Goal: Obtain resource: Download file/media

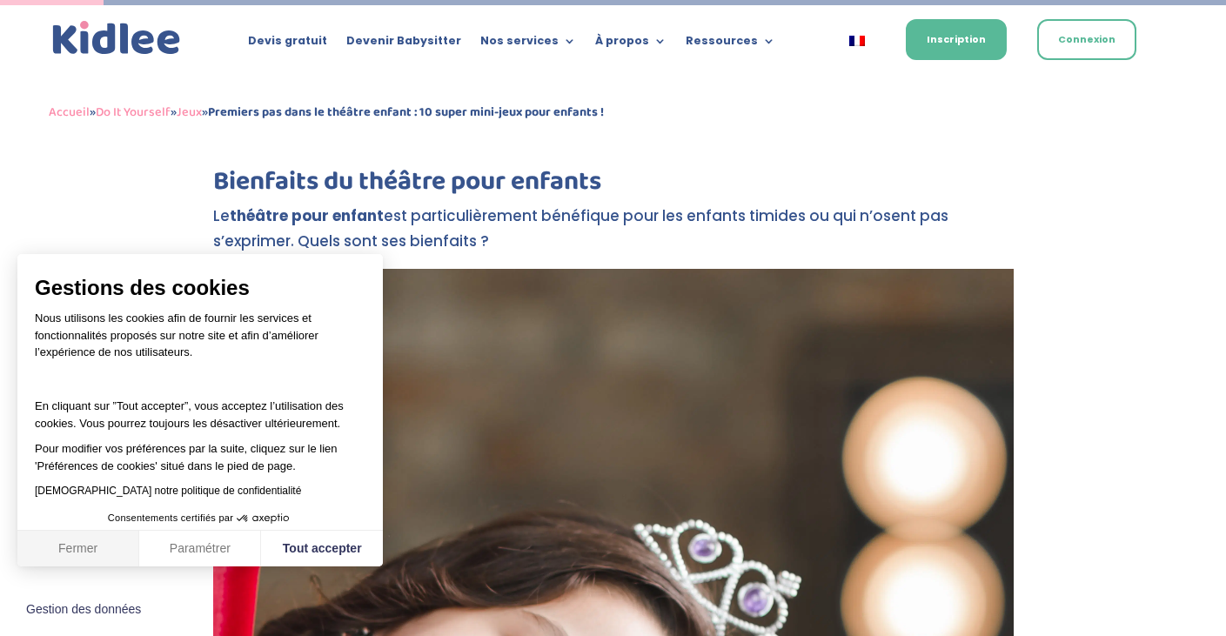
click at [70, 548] on button "Fermer" at bounding box center [78, 549] width 122 height 37
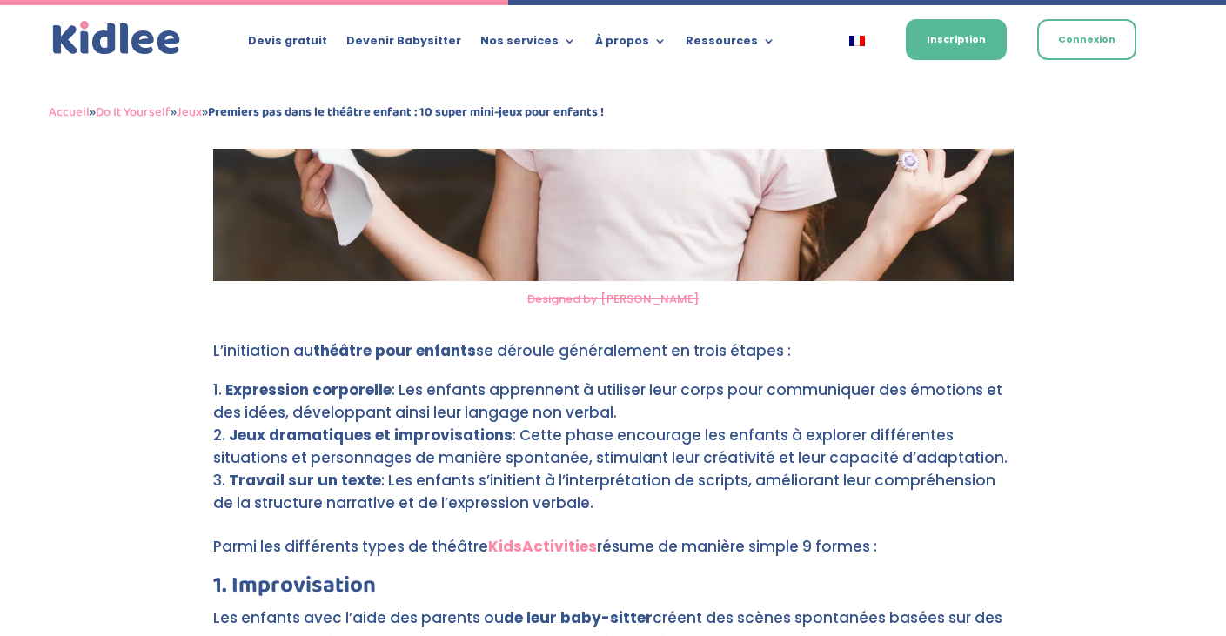
scroll to position [3257, 0]
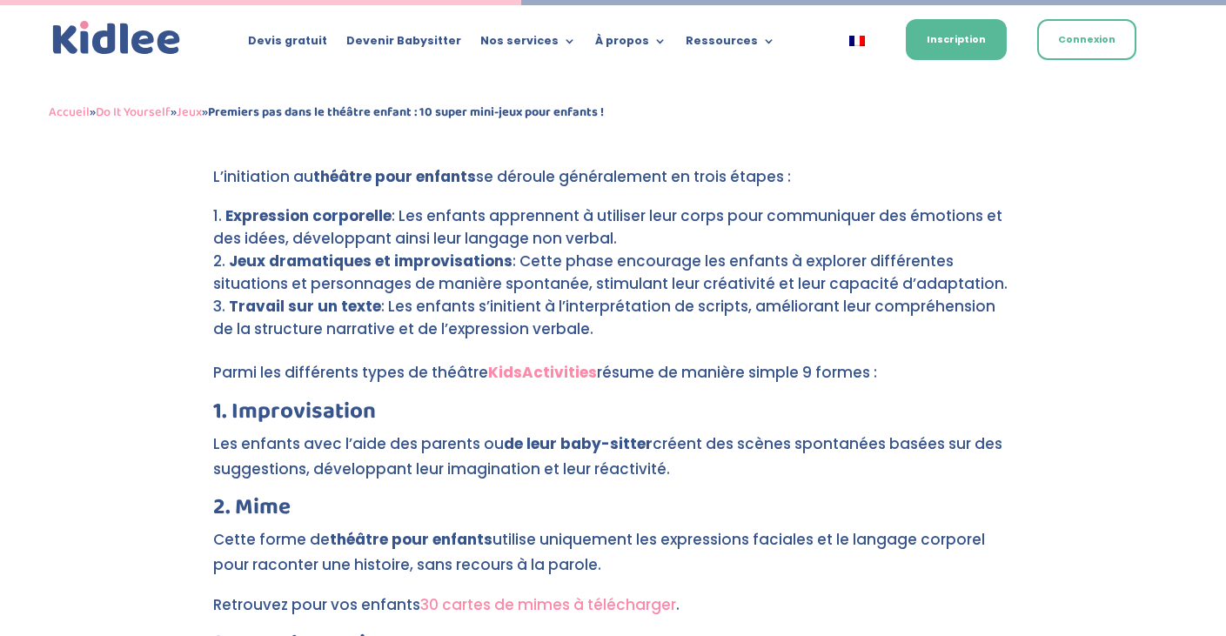
click at [527, 594] on link "30 cartes de mimes à télécharger" at bounding box center [548, 604] width 256 height 21
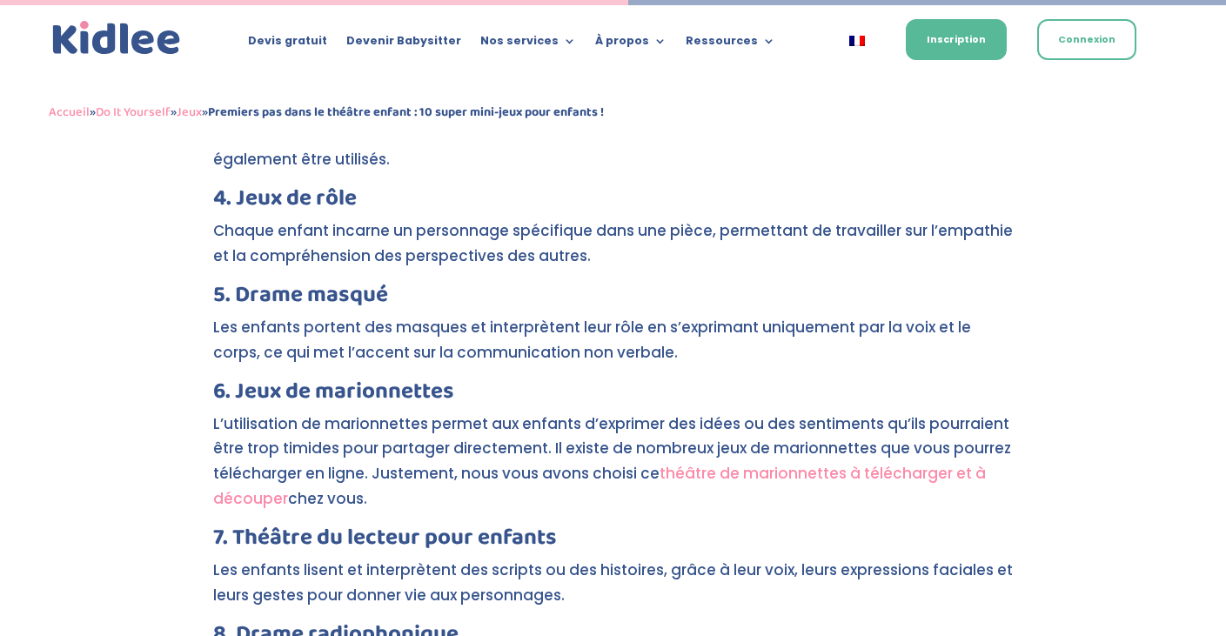
click at [760, 463] on link "théâtre de marionnettes à télécharger et à découper" at bounding box center [599, 486] width 773 height 46
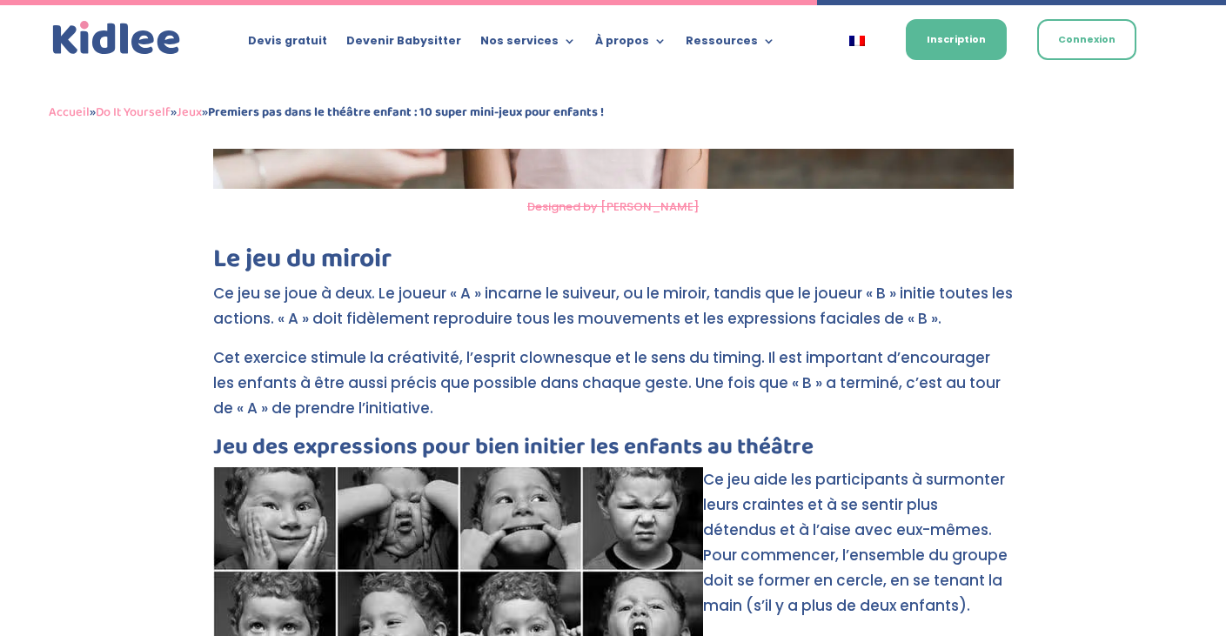
scroll to position [5148, 0]
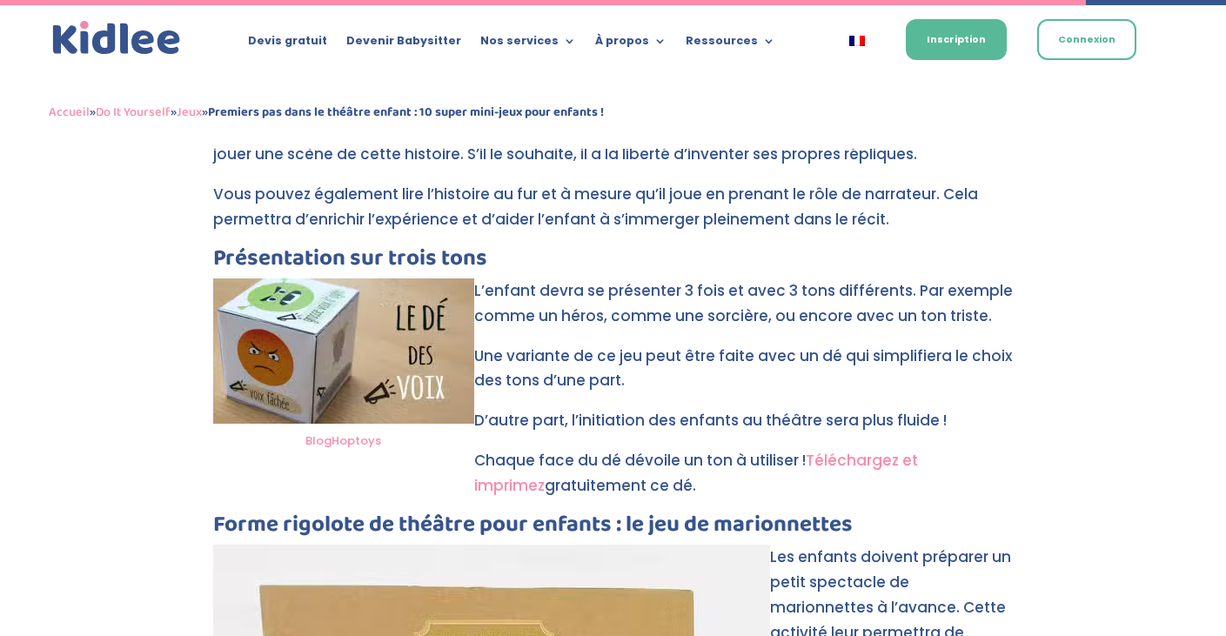
scroll to position [6840, 0]
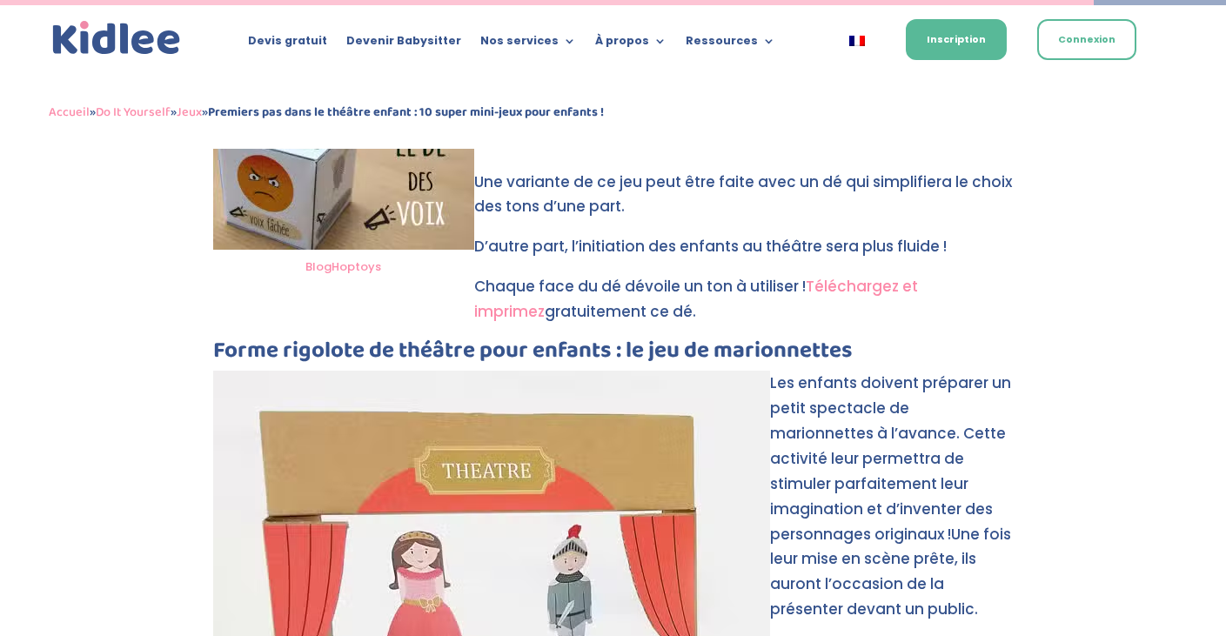
click at [906, 276] on link "Téléchargez et imprimez" at bounding box center [696, 299] width 444 height 46
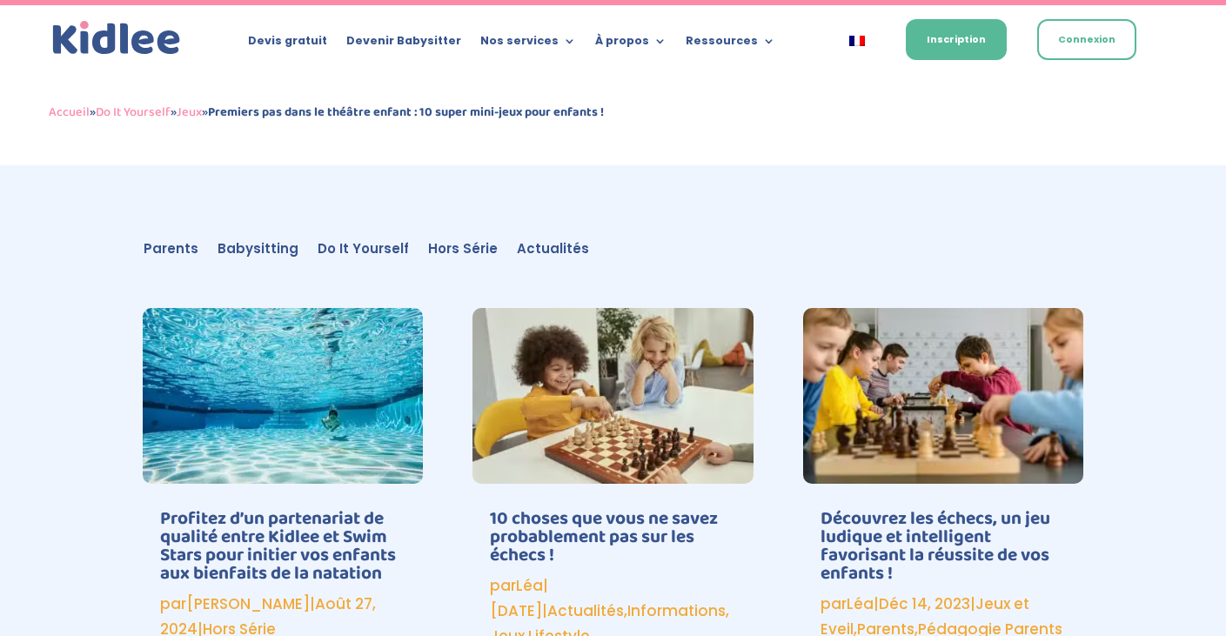
scroll to position [8420, 0]
